Goal: Information Seeking & Learning: Learn about a topic

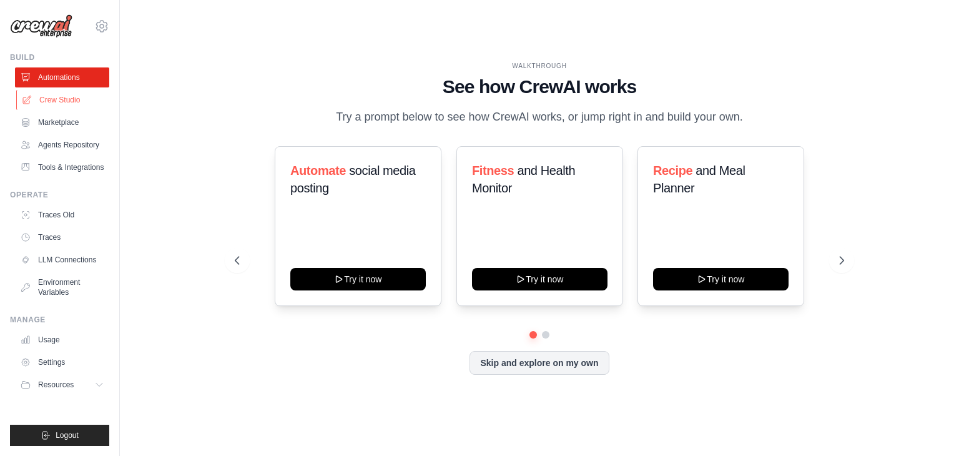
click at [81, 95] on link "Crew Studio" at bounding box center [63, 100] width 94 height 20
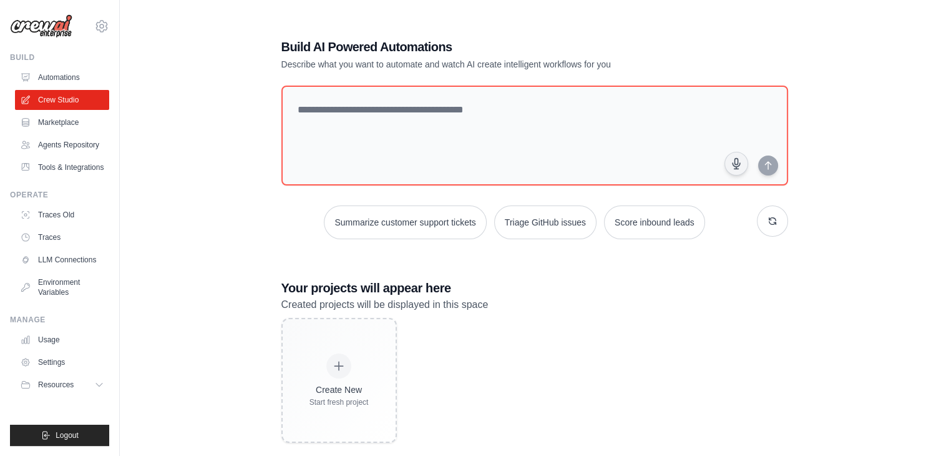
click at [72, 76] on link "Automations" at bounding box center [62, 77] width 94 height 20
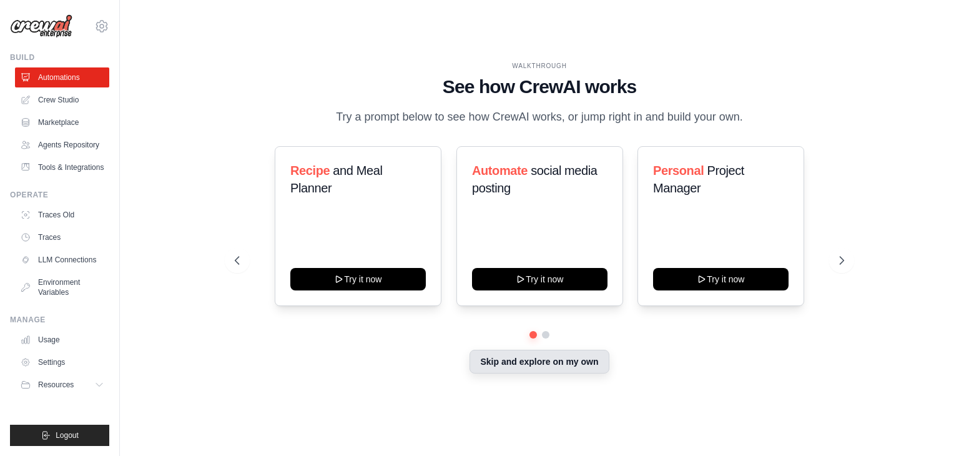
click at [515, 357] on button "Skip and explore on my own" at bounding box center [538, 361] width 139 height 24
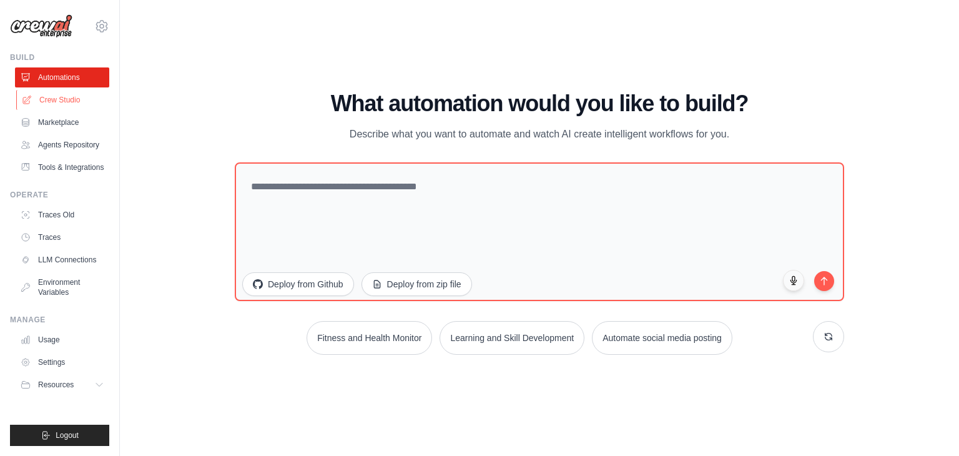
click at [65, 93] on link "Crew Studio" at bounding box center [63, 100] width 94 height 20
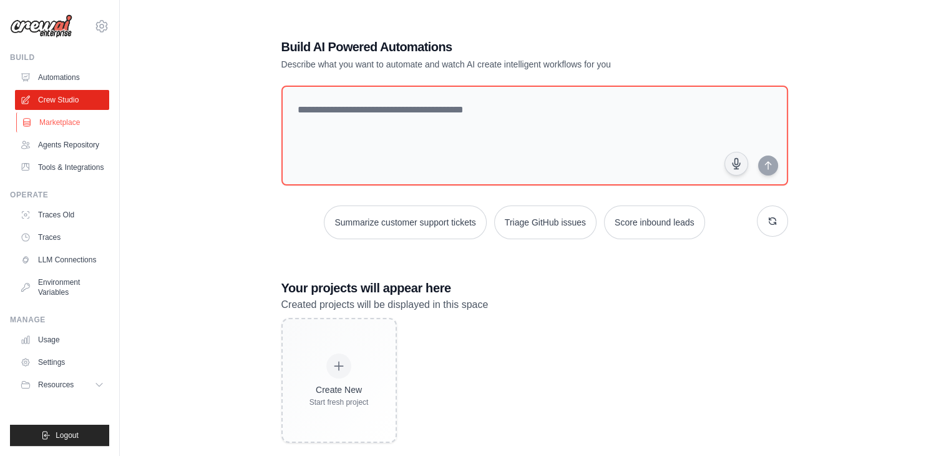
click at [70, 115] on link "Marketplace" at bounding box center [63, 122] width 94 height 20
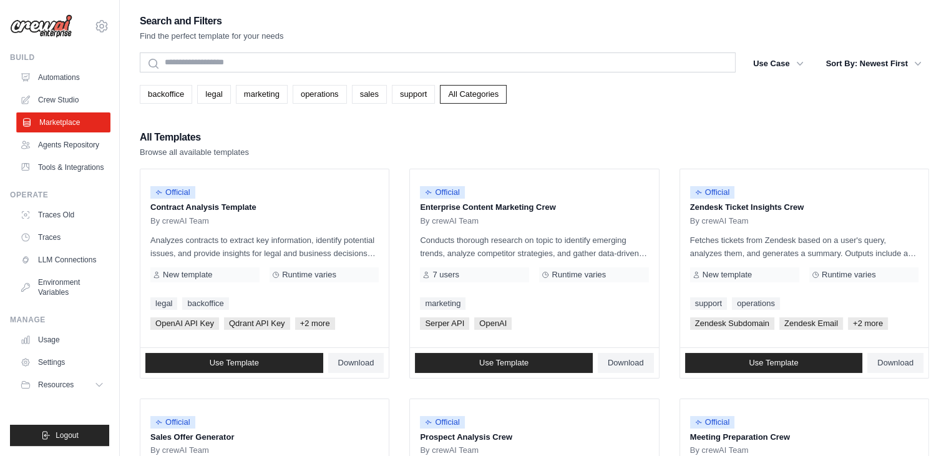
click at [79, 131] on link "Marketplace" at bounding box center [63, 122] width 94 height 20
click at [82, 144] on link "Agents Repository" at bounding box center [63, 145] width 94 height 20
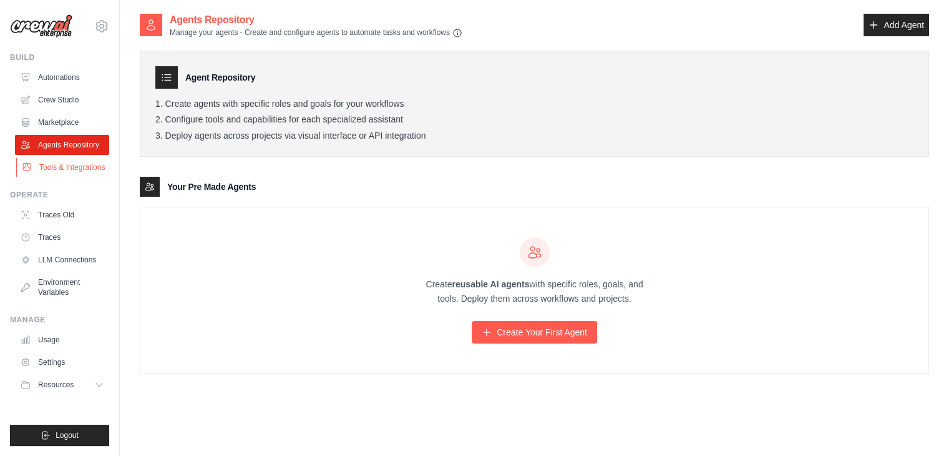
click at [86, 163] on link "Tools & Integrations" at bounding box center [63, 167] width 94 height 20
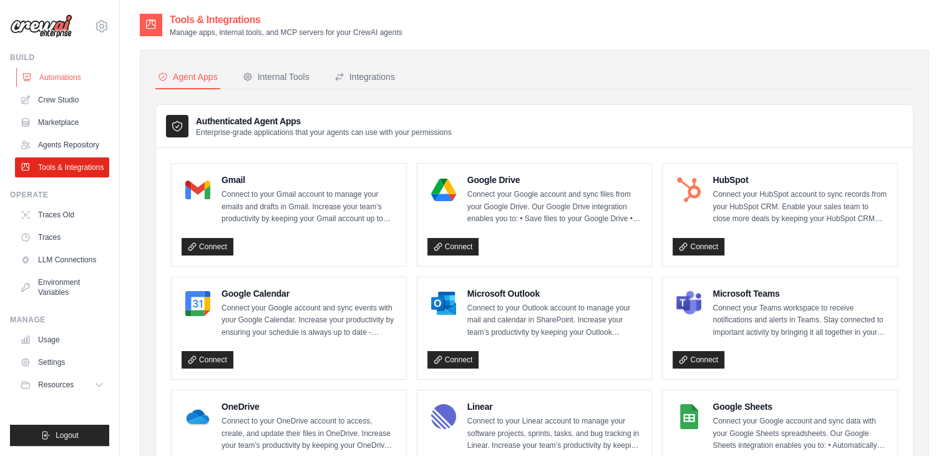
click at [62, 76] on link "Automations" at bounding box center [63, 77] width 94 height 20
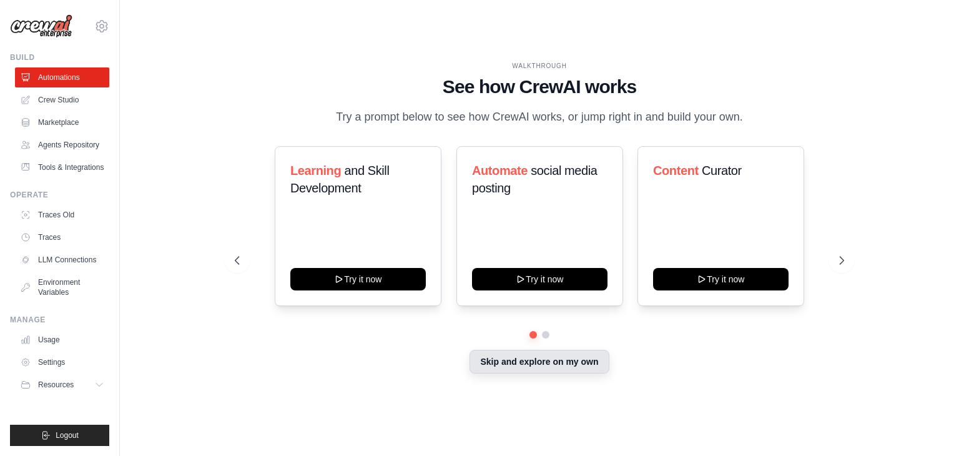
click at [537, 358] on button "Skip and explore on my own" at bounding box center [538, 361] width 139 height 24
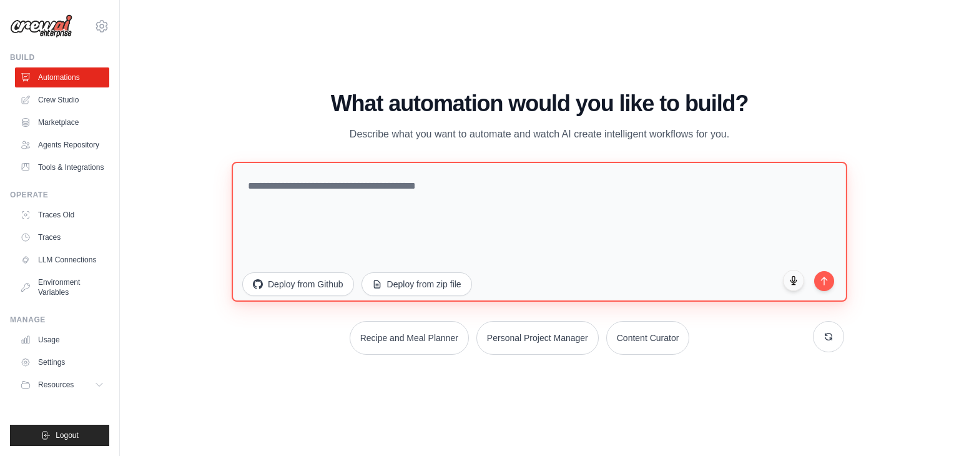
click at [462, 198] on textarea at bounding box center [539, 232] width 615 height 140
click at [442, 182] on textarea "******" at bounding box center [539, 232] width 615 height 140
click at [442, 182] on textarea "**********" at bounding box center [539, 232] width 615 height 140
type textarea "**********"
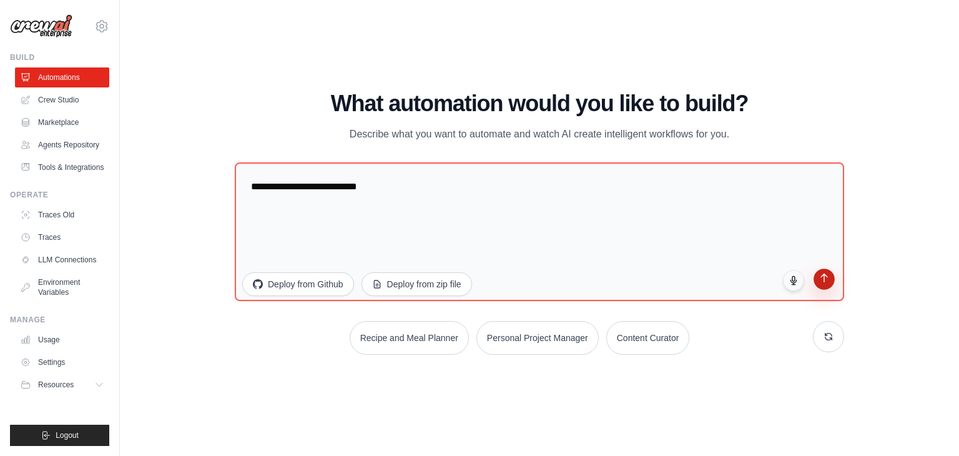
click at [829, 285] on button "submit" at bounding box center [823, 278] width 21 height 21
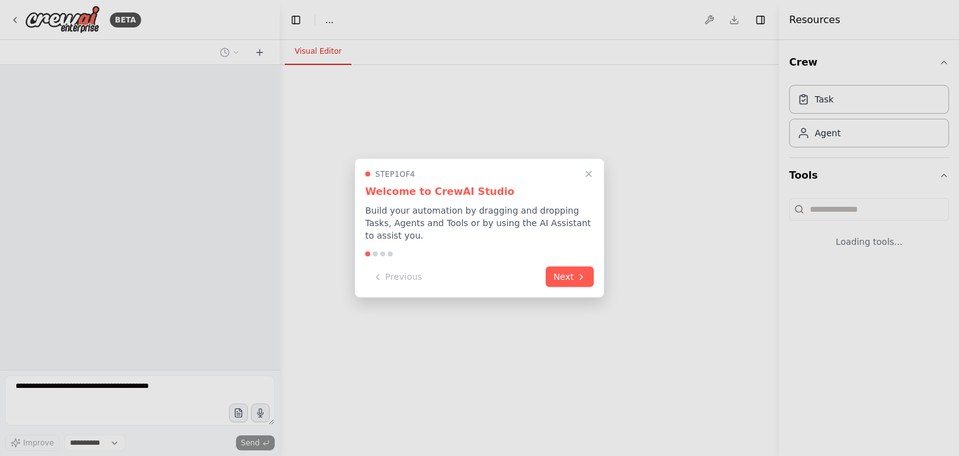
select select "****"
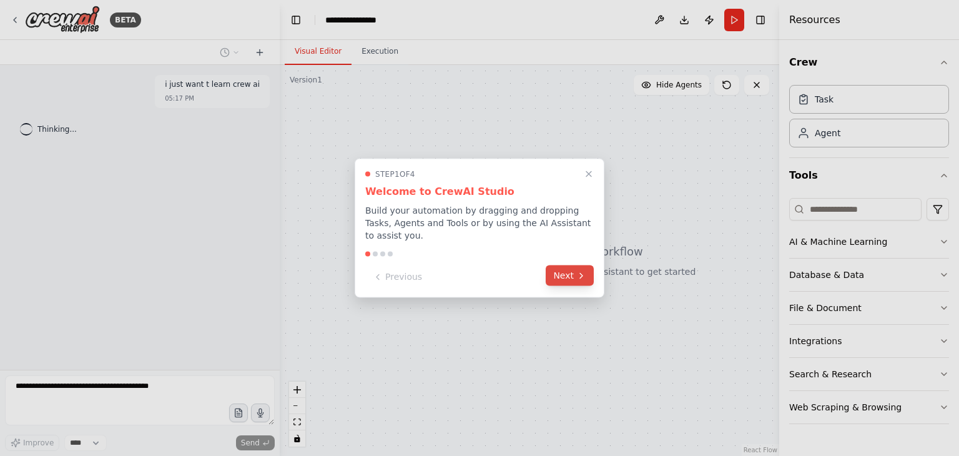
click at [565, 267] on button "Next" at bounding box center [569, 275] width 48 height 21
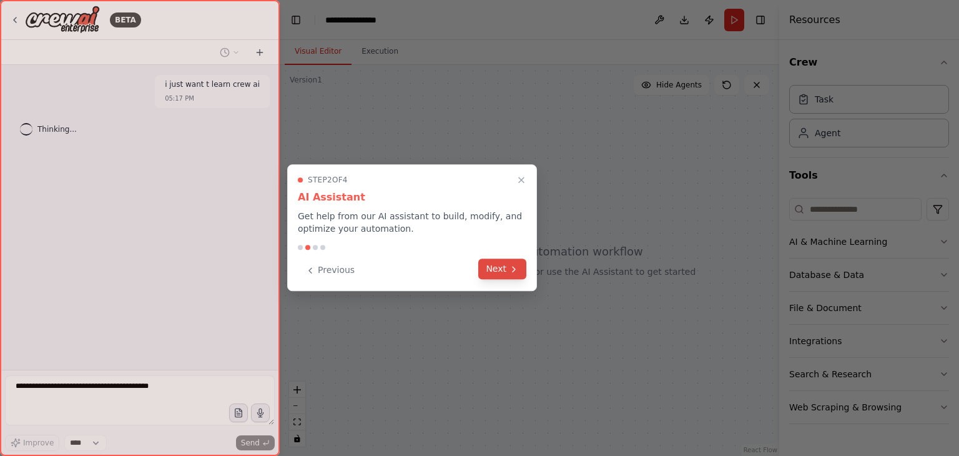
click at [491, 270] on button "Next" at bounding box center [502, 268] width 48 height 21
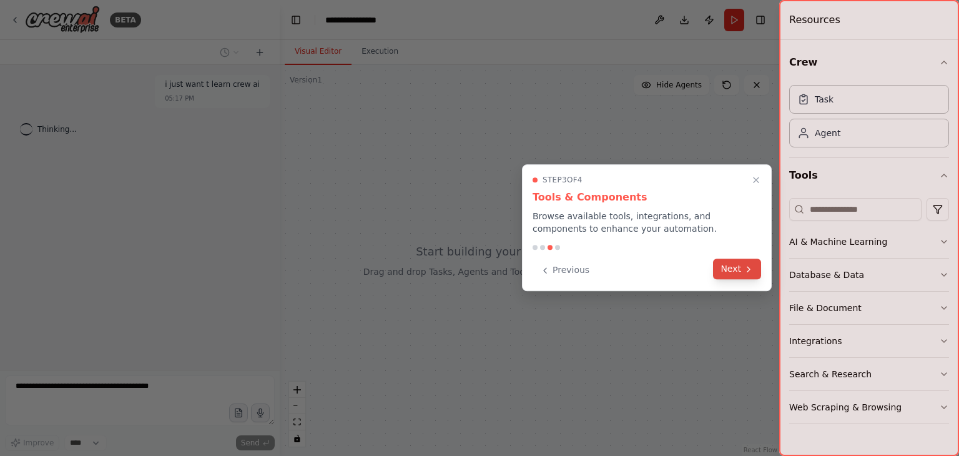
click at [725, 277] on button "Next" at bounding box center [737, 268] width 48 height 21
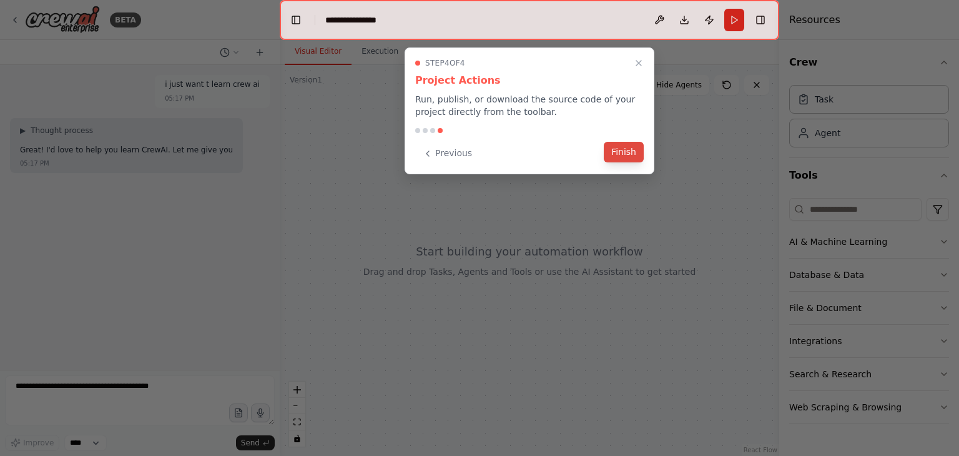
click at [619, 142] on button "Finish" at bounding box center [623, 152] width 40 height 21
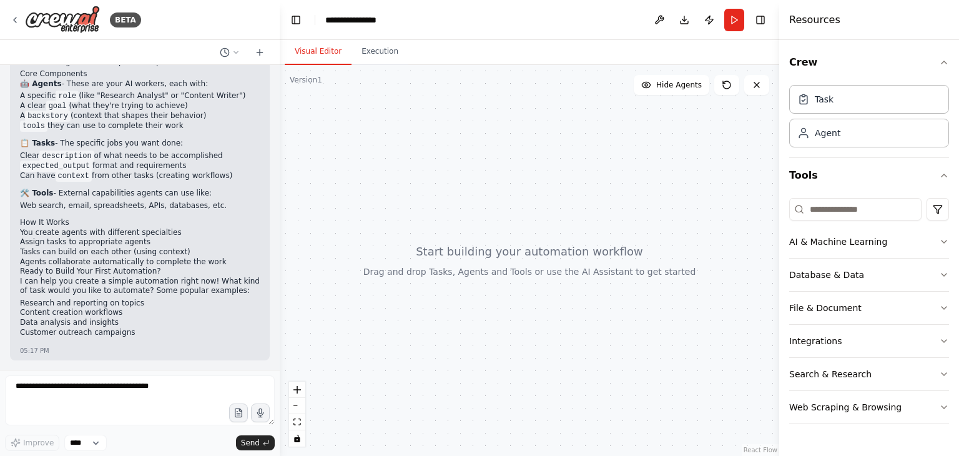
scroll to position [151, 0]
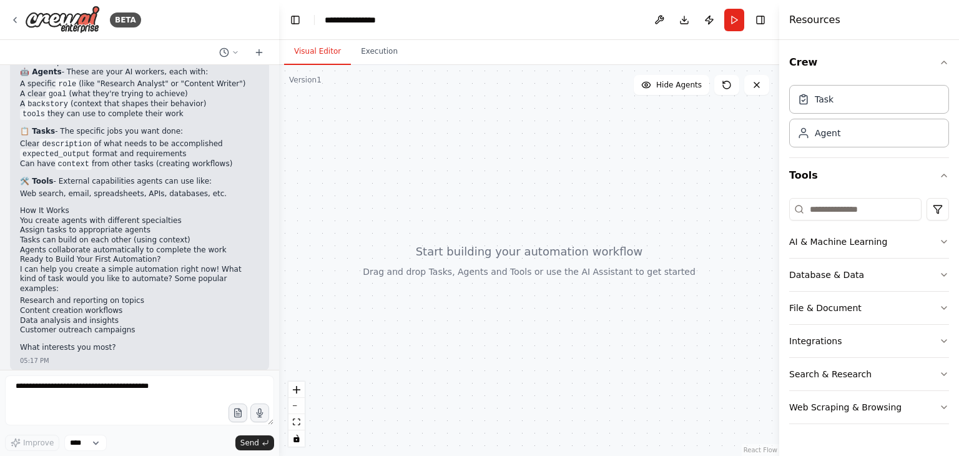
drag, startPoint x: 279, startPoint y: 222, endPoint x: 277, endPoint y: 244, distance: 22.5
click at [277, 244] on div "BETA i just want t learn crew ai 05:17 PM ▶ Thought process Great! I'd love to …" at bounding box center [479, 228] width 959 height 456
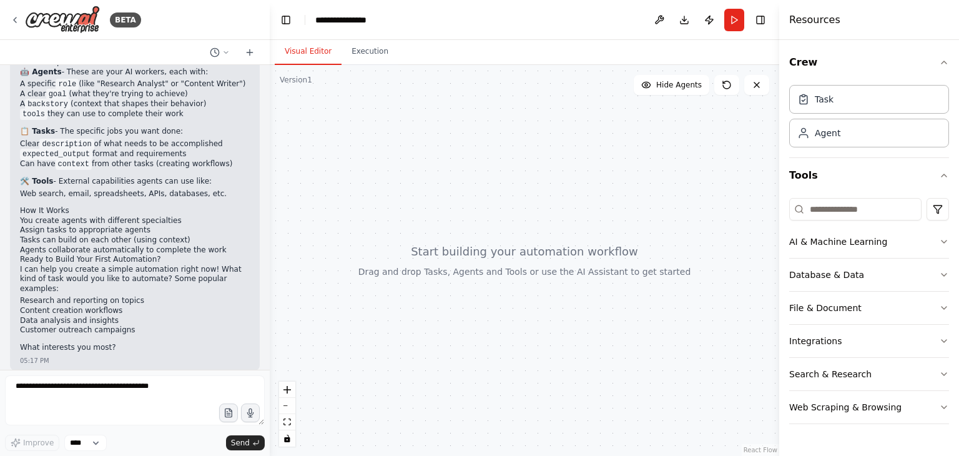
drag, startPoint x: 273, startPoint y: 248, endPoint x: 270, endPoint y: 260, distance: 11.8
click at [270, 260] on div "BETA i just want t learn crew ai 05:17 PM ▶ Thought process Great! I'd love to …" at bounding box center [479, 228] width 959 height 456
drag, startPoint x: 266, startPoint y: 261, endPoint x: 271, endPoint y: 160, distance: 101.8
click at [271, 160] on div "BETA i just want t learn crew ai 05:17 PM ▶ Thought process Great! I'd love to …" at bounding box center [479, 228] width 959 height 456
click at [576, 223] on div at bounding box center [525, 260] width 508 height 391
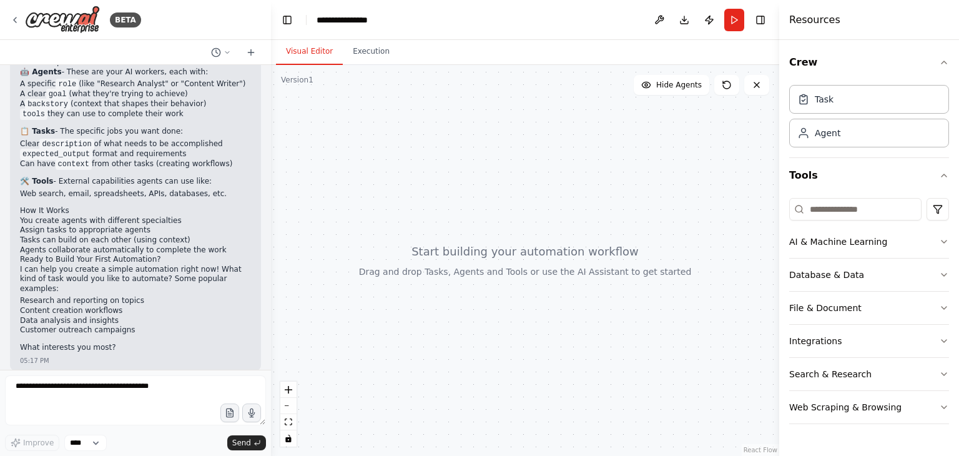
drag, startPoint x: 576, startPoint y: 223, endPoint x: 562, endPoint y: 290, distance: 68.8
click at [562, 290] on div at bounding box center [525, 260] width 508 height 391
drag, startPoint x: 562, startPoint y: 290, endPoint x: 577, endPoint y: 186, distance: 105.2
click at [577, 186] on div at bounding box center [525, 260] width 508 height 391
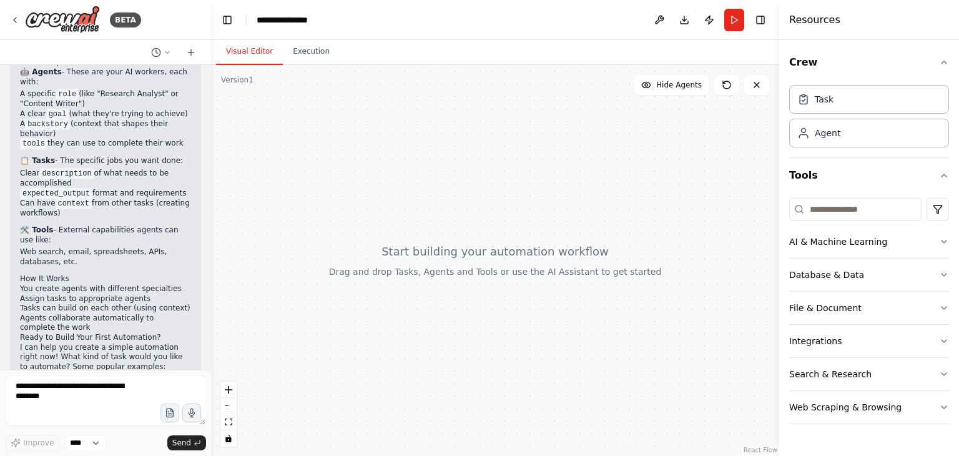
drag, startPoint x: 268, startPoint y: 193, endPoint x: 178, endPoint y: 192, distance: 90.5
click at [178, 192] on div "BETA i just want t learn crew ai 05:17 PM ▶ Thought process Great! I'd love to …" at bounding box center [479, 228] width 959 height 456
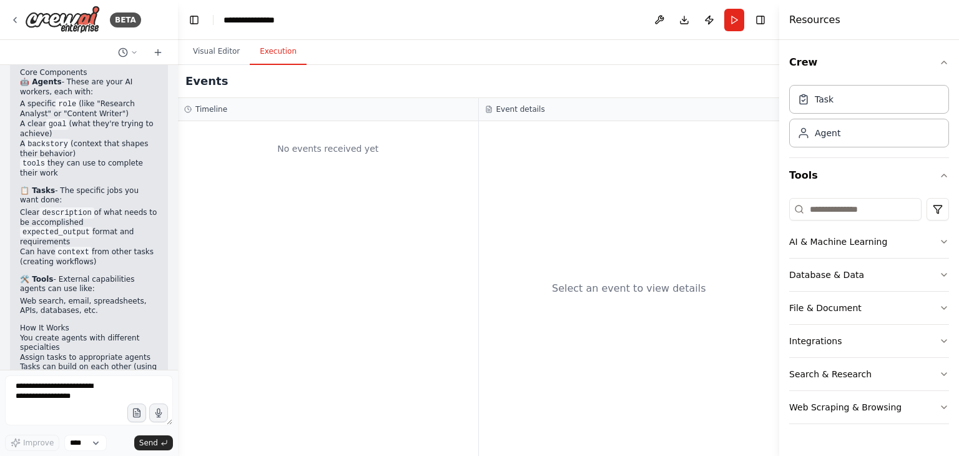
click at [273, 49] on button "Execution" at bounding box center [278, 52] width 57 height 26
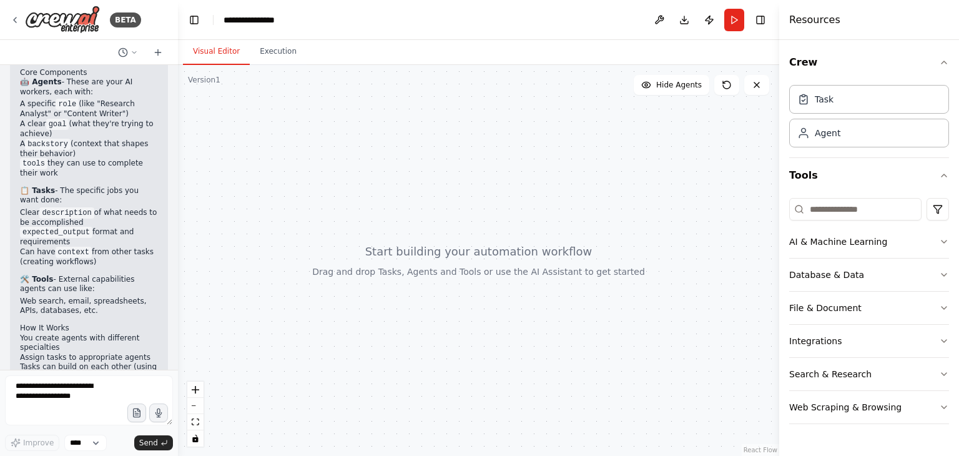
click at [240, 48] on button "Visual Editor" at bounding box center [216, 52] width 67 height 26
click at [225, 48] on button "Visual Editor" at bounding box center [216, 52] width 67 height 26
click at [826, 104] on div "Task" at bounding box center [823, 98] width 19 height 12
click at [842, 140] on div "Agent" at bounding box center [869, 132] width 160 height 29
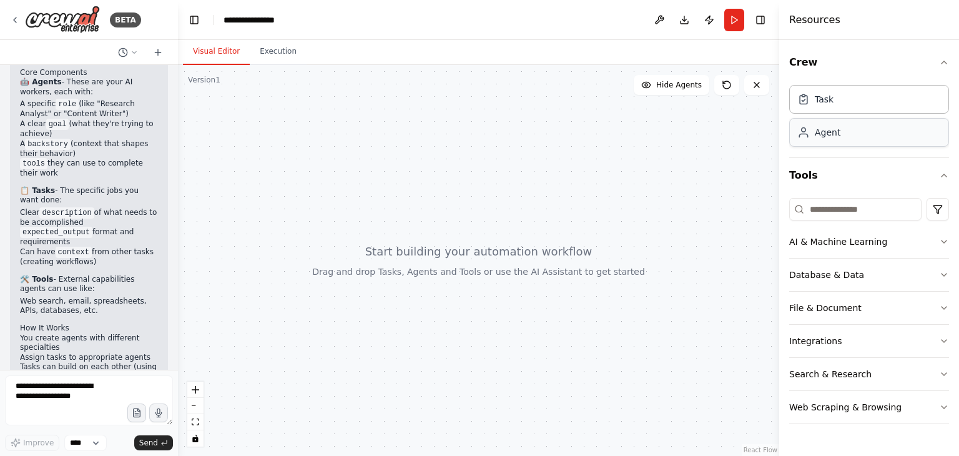
click at [842, 140] on div "Agent" at bounding box center [869, 132] width 160 height 29
drag, startPoint x: 842, startPoint y: 140, endPoint x: 501, endPoint y: 195, distance: 345.1
click at [501, 195] on div "BETA i just want t learn crew ai 05:17 PM ▶ Thought process Great! I'd love to …" at bounding box center [479, 228] width 959 height 456
click at [819, 238] on div "AI & Machine Learning" at bounding box center [838, 241] width 98 height 12
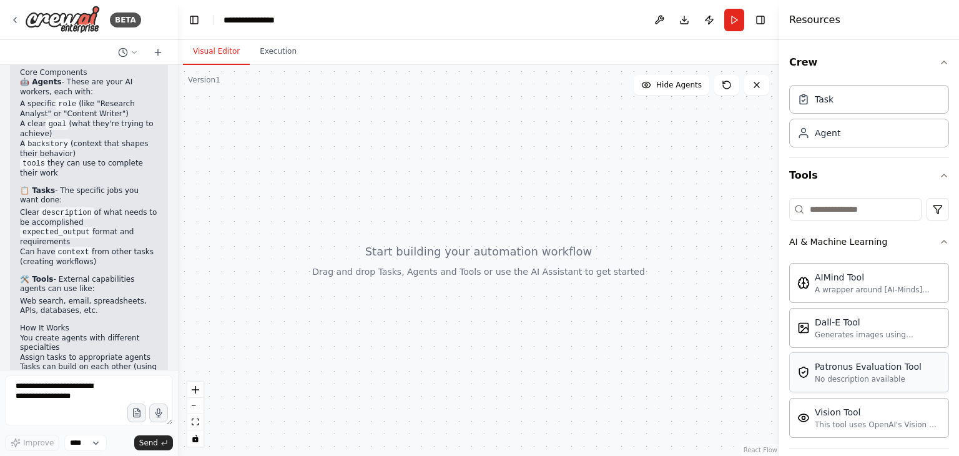
drag, startPoint x: 861, startPoint y: 436, endPoint x: 854, endPoint y: 377, distance: 59.7
click at [854, 377] on div "AIMind Tool A wrapper around [AI-Minds](https://mindsdb.com/minds). Useful for …" at bounding box center [869, 353] width 160 height 190
